Goal: Transaction & Acquisition: Purchase product/service

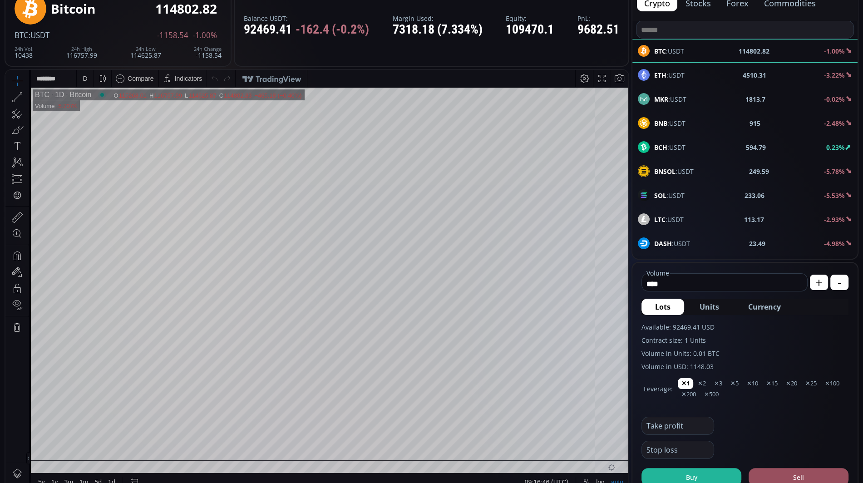
scroll to position [64, 0]
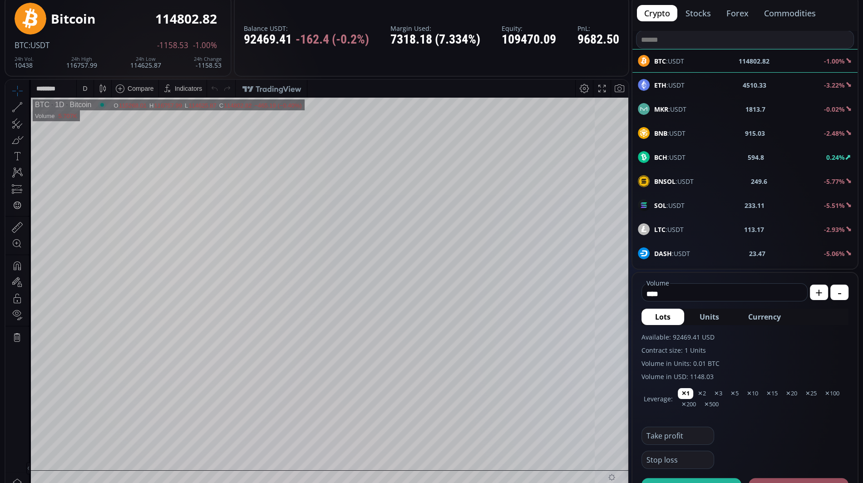
click at [737, 9] on button "forex" at bounding box center [737, 13] width 37 height 16
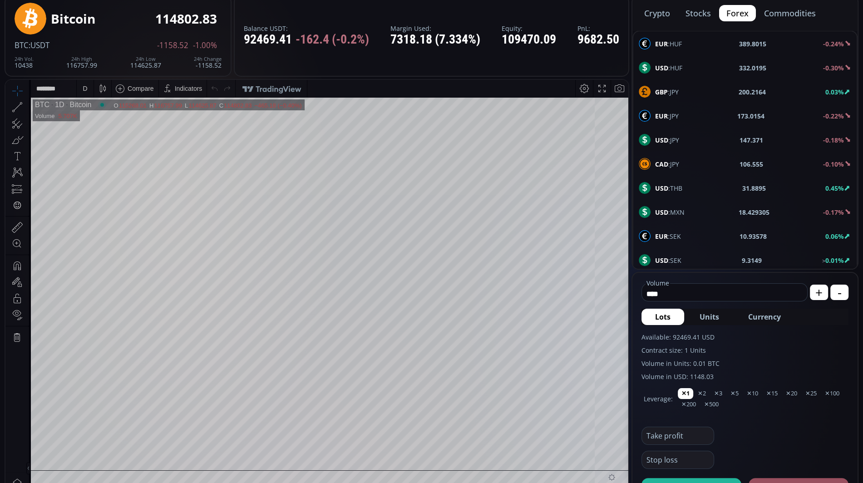
click at [680, 43] on span "EUR :HUF" at bounding box center [668, 44] width 27 height 10
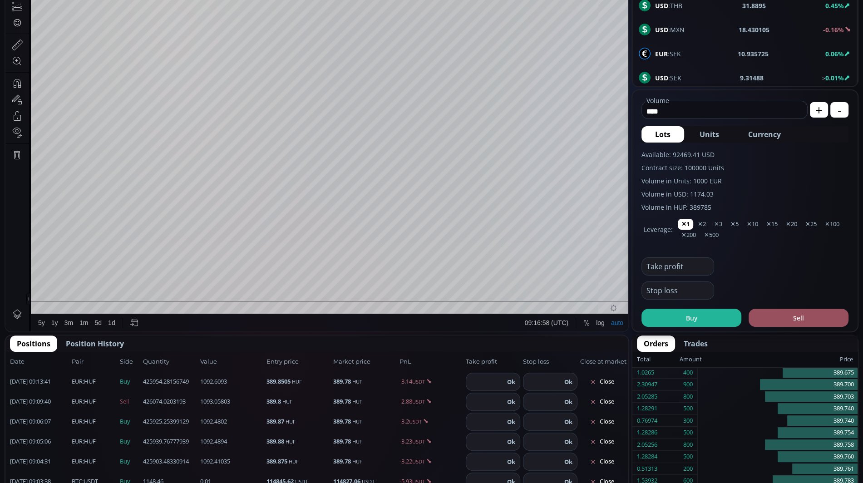
scroll to position [248, 0]
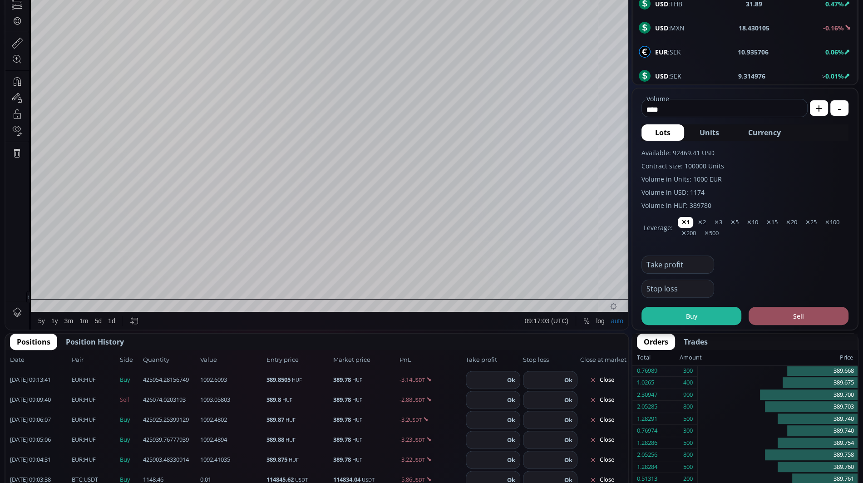
click at [718, 112] on input "****" at bounding box center [722, 109] width 161 height 15
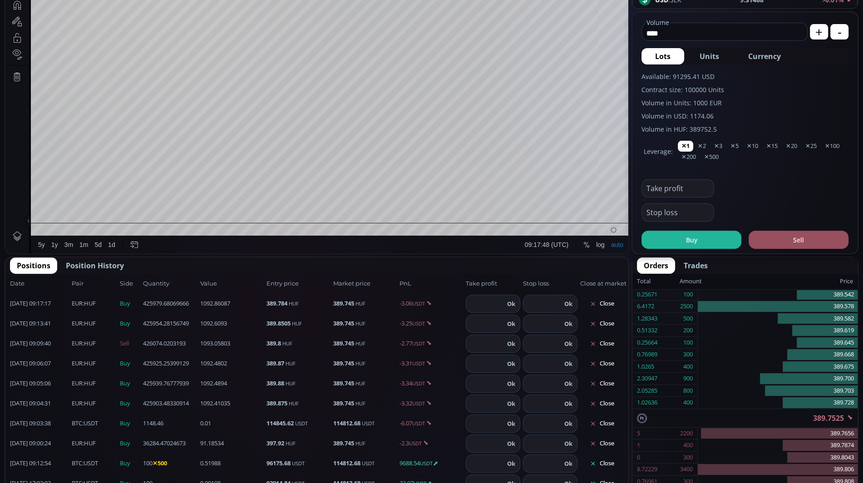
scroll to position [329, 0]
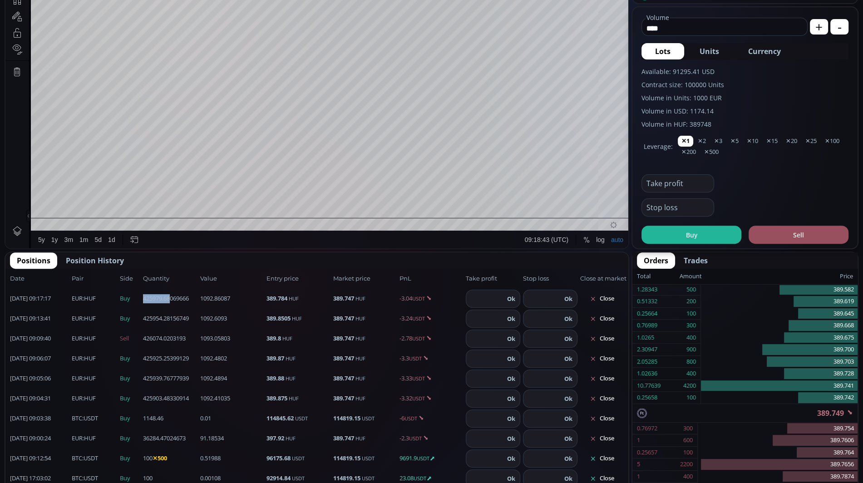
drag, startPoint x: 143, startPoint y: 298, endPoint x: 172, endPoint y: 299, distance: 28.2
click at [172, 299] on span "425979.68069666" at bounding box center [170, 298] width 54 height 9
copy span "425979.68"
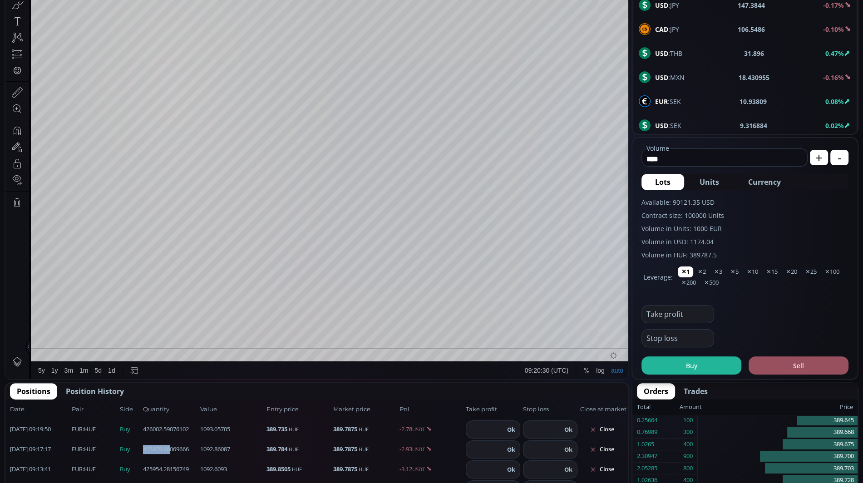
scroll to position [196, 0]
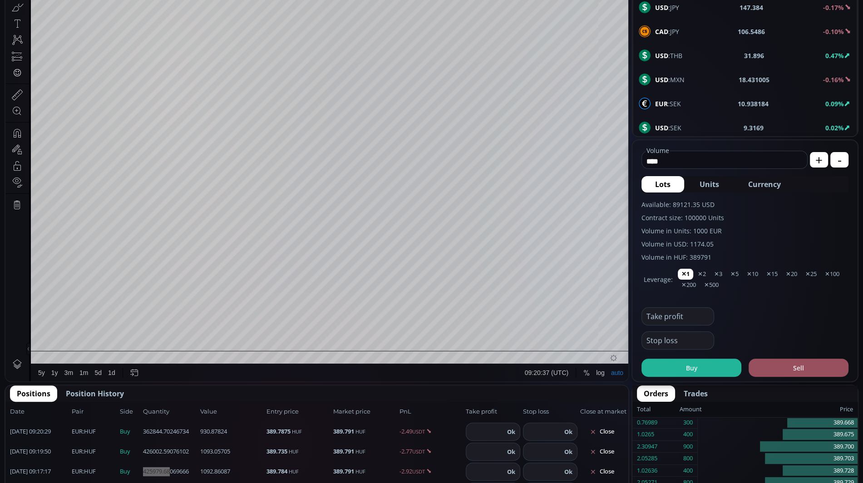
click at [366, 377] on div "Date Range 5y 1y 3m 1m 5d 1d 09:20:37 (UTC) log auto" at bounding box center [329, 372] width 597 height 17
click at [416, 377] on div "Date Range 5y 1y 3m 1m 5d 1d 09:20:53 (UTC) log auto" at bounding box center [329, 372] width 597 height 17
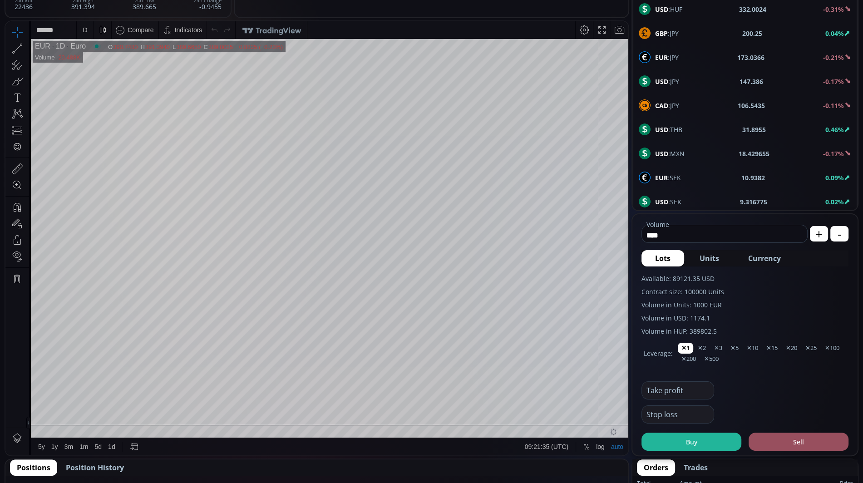
scroll to position [119, 0]
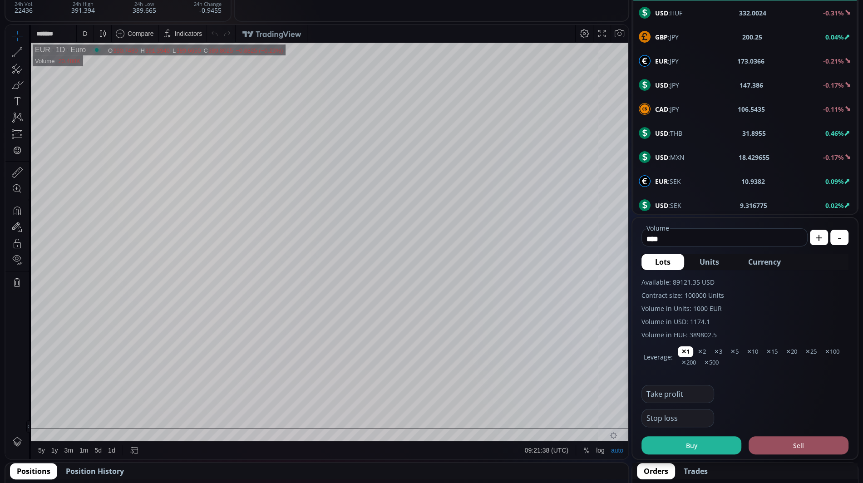
click at [702, 238] on input "****" at bounding box center [722, 238] width 161 height 15
click at [727, 280] on label "Available: 89121.35 USD" at bounding box center [744, 282] width 207 height 10
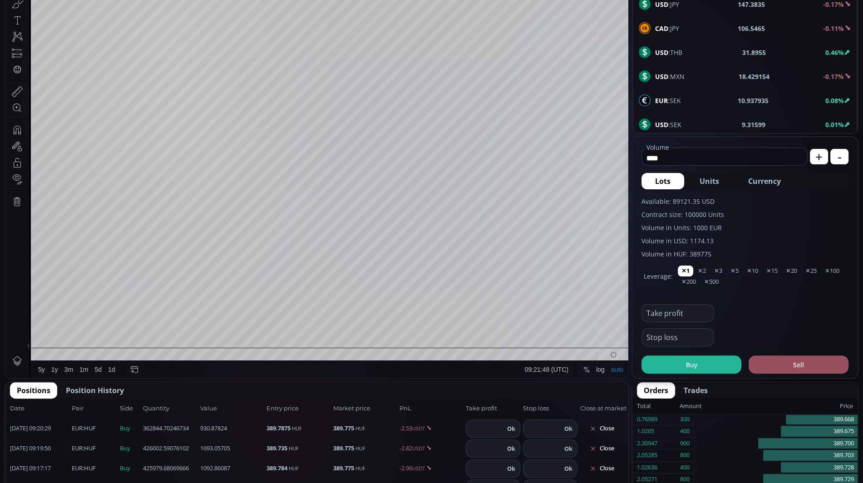
scroll to position [203, 0]
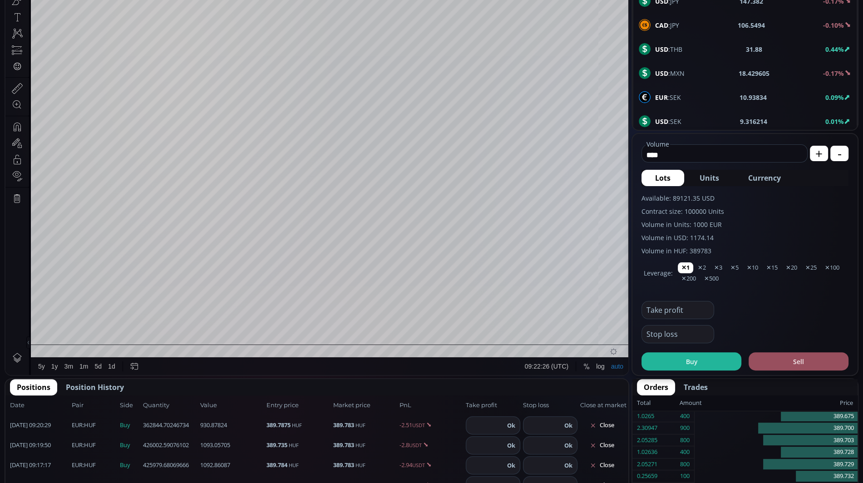
click at [670, 151] on input "****" at bounding box center [722, 154] width 161 height 15
type input "*"
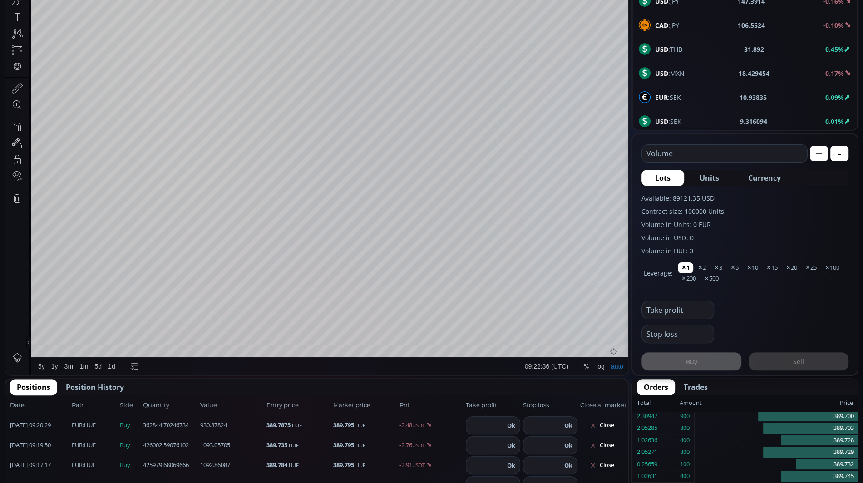
click at [795, 200] on label "Available: 89121.35 USD" at bounding box center [744, 198] width 207 height 10
click at [736, 148] on input "text" at bounding box center [722, 153] width 161 height 17
click at [791, 180] on button "Currency" at bounding box center [764, 178] width 60 height 16
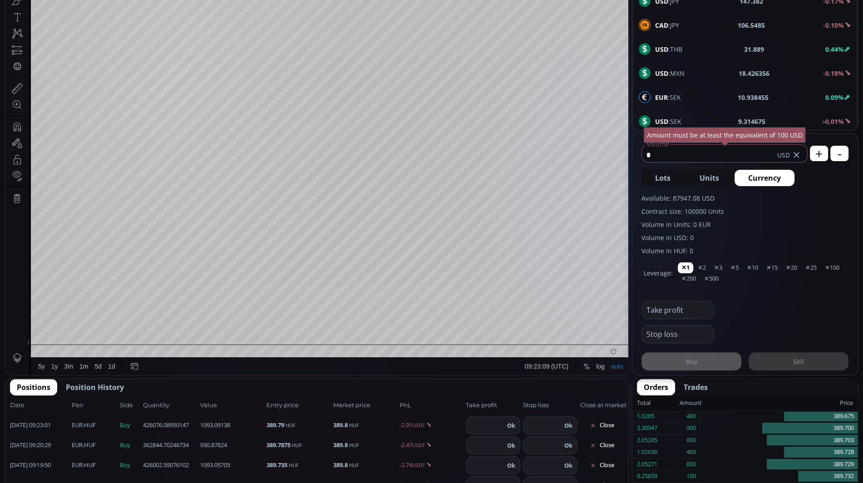
click at [657, 170] on button "Lots" at bounding box center [662, 178] width 43 height 16
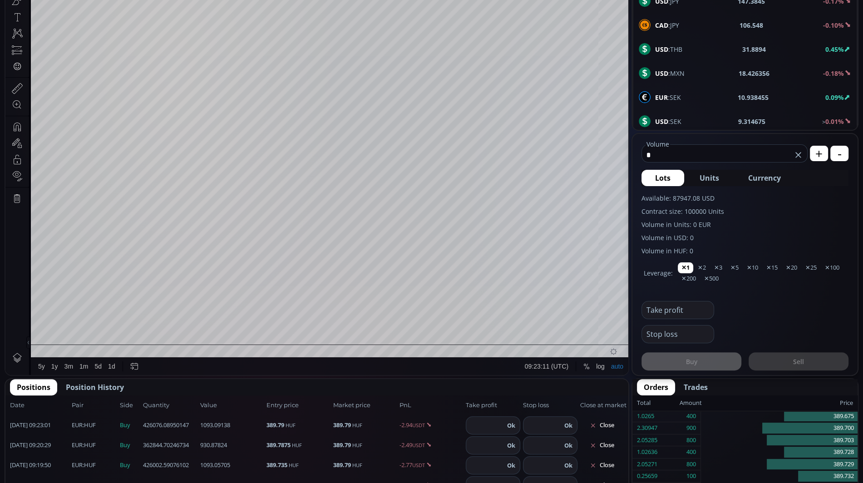
click at [741, 198] on label "Available: 87947.08 USD" at bounding box center [744, 198] width 207 height 10
click at [747, 194] on label "Available: 87947.08 USD" at bounding box center [744, 198] width 207 height 10
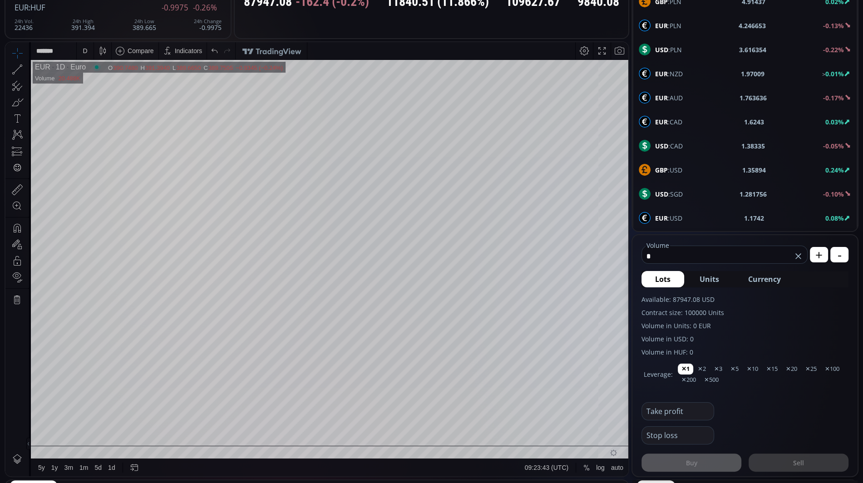
scroll to position [343, 0]
click at [678, 164] on span "GBP :USD" at bounding box center [668, 169] width 27 height 10
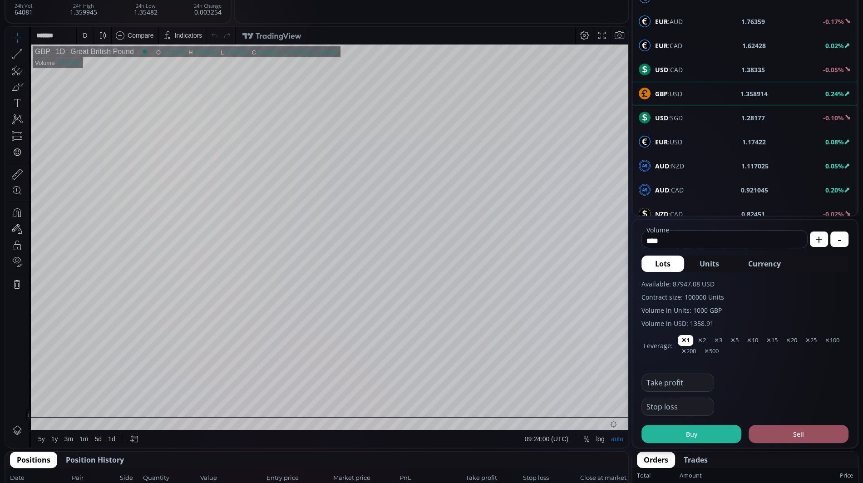
scroll to position [108, 0]
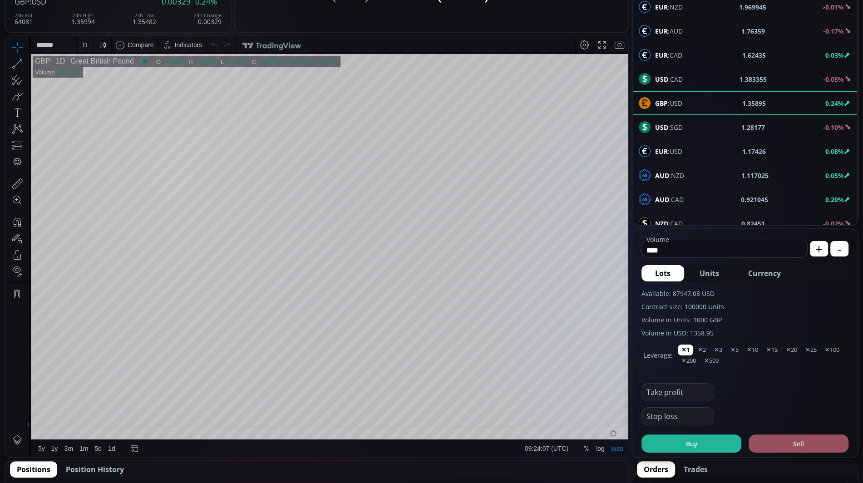
click at [668, 147] on span "EUR :USD" at bounding box center [668, 152] width 27 height 10
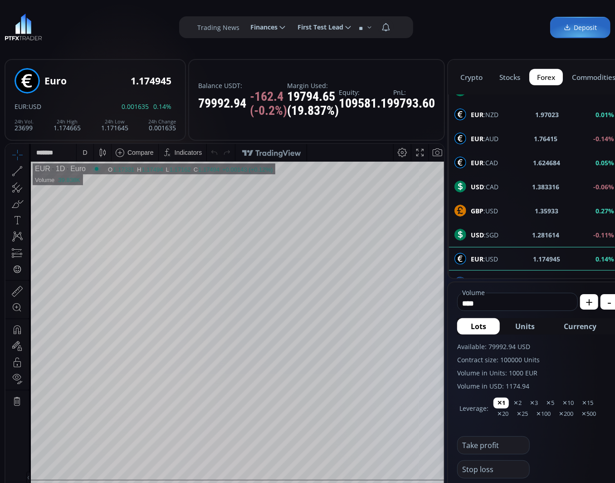
click at [486, 110] on span "EUR :NZD" at bounding box center [485, 115] width 28 height 10
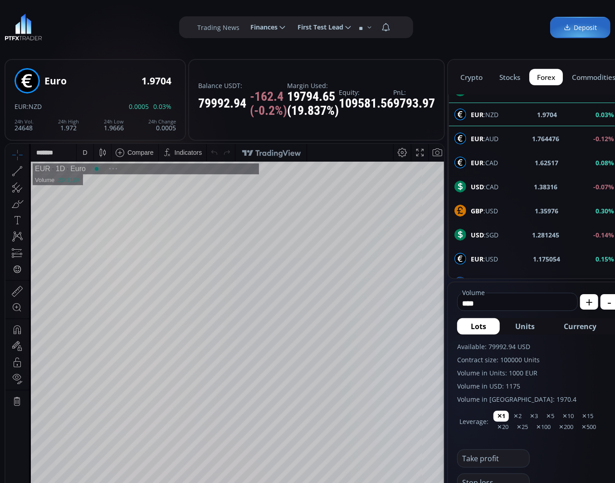
scroll to position [121, 0]
click at [500, 300] on input "****" at bounding box center [515, 303] width 115 height 15
click at [486, 300] on input "****" at bounding box center [515, 303] width 115 height 15
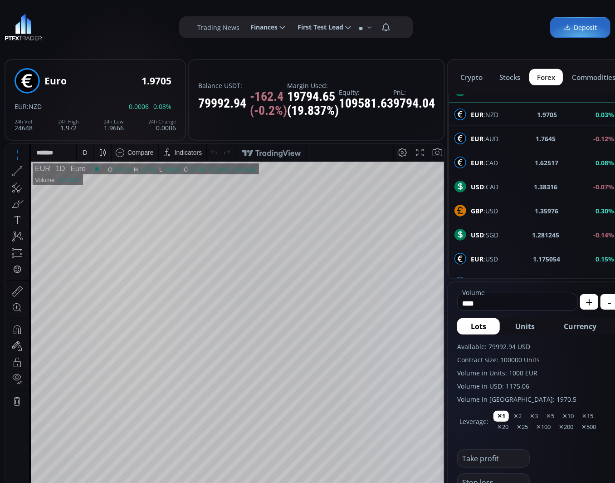
click at [486, 300] on input "****" at bounding box center [515, 303] width 115 height 15
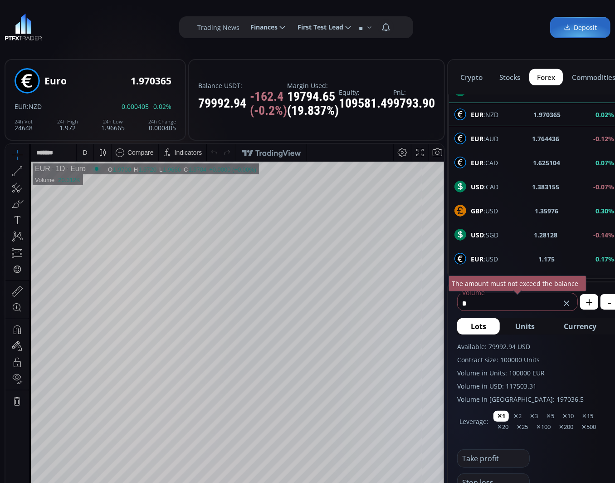
click at [487, 306] on input "*" at bounding box center [509, 303] width 103 height 15
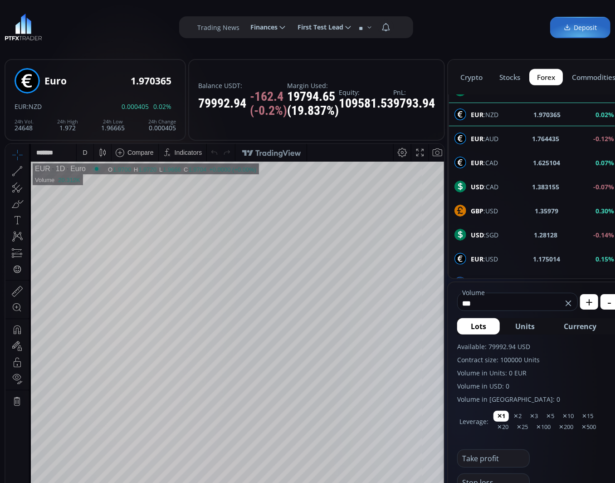
type input "****"
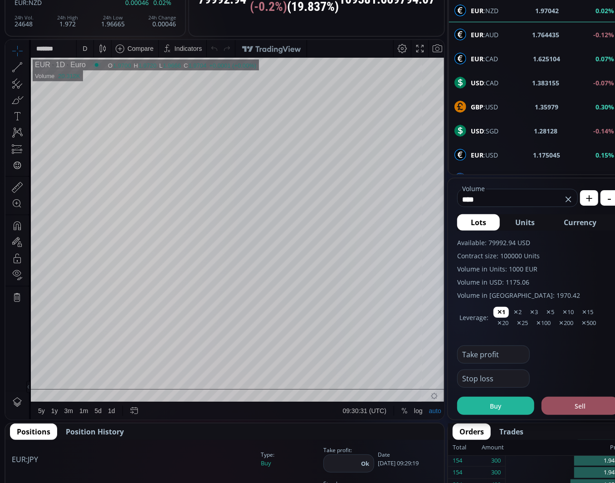
scroll to position [106, 0]
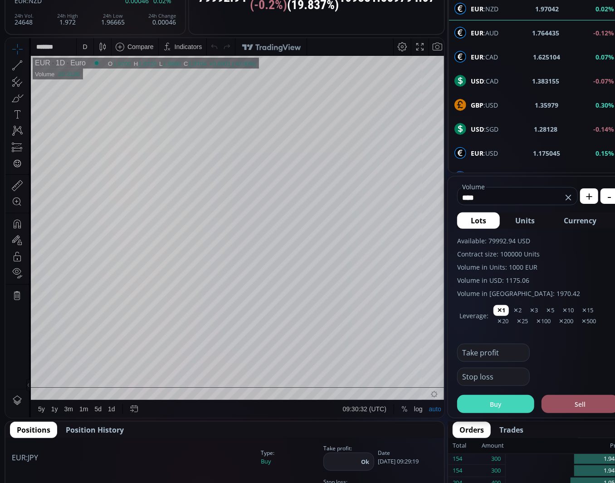
click at [496, 402] on button "Buy" at bounding box center [495, 404] width 77 height 18
